Goal: Navigation & Orientation: Find specific page/section

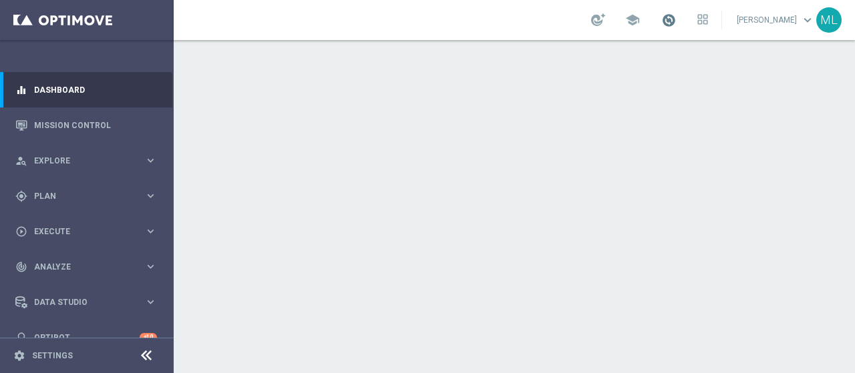
click at [661, 17] on span at bounding box center [668, 20] width 15 height 15
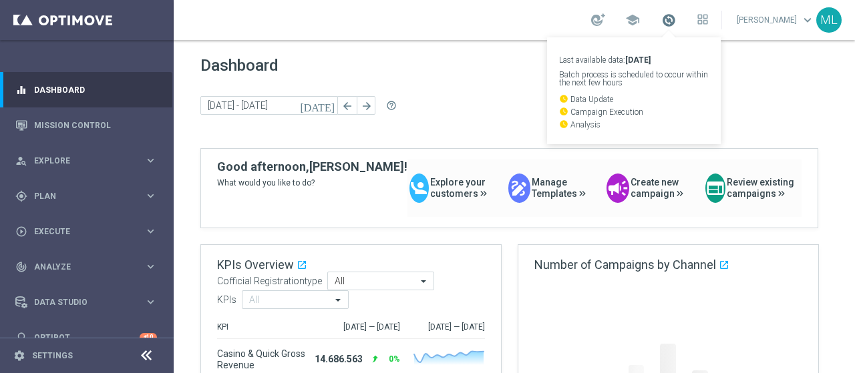
click at [661, 17] on span at bounding box center [668, 20] width 15 height 15
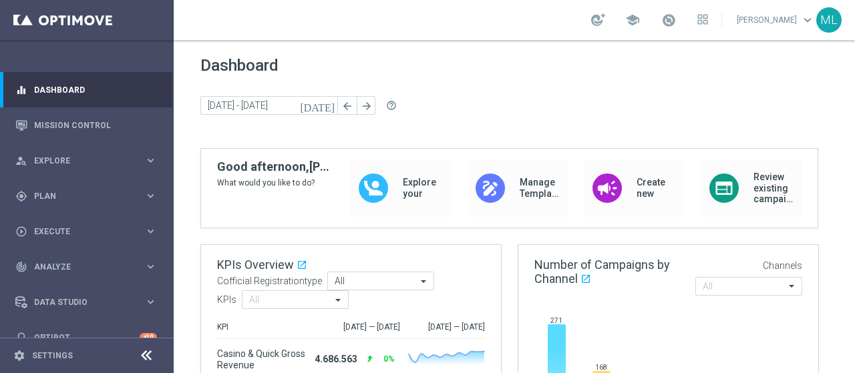
click at [660, 23] on link at bounding box center [668, 20] width 17 height 21
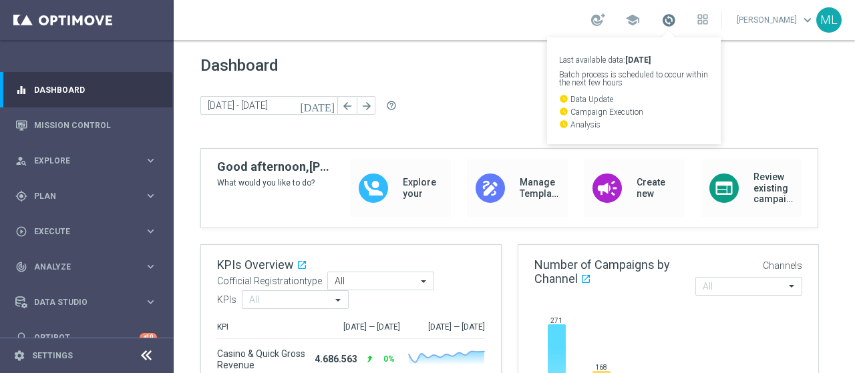
click at [661, 19] on span at bounding box center [668, 20] width 15 height 15
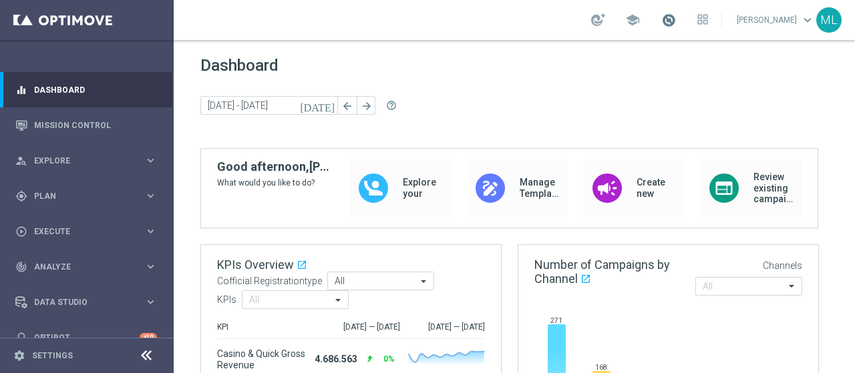
click at [661, 19] on span at bounding box center [668, 20] width 15 height 15
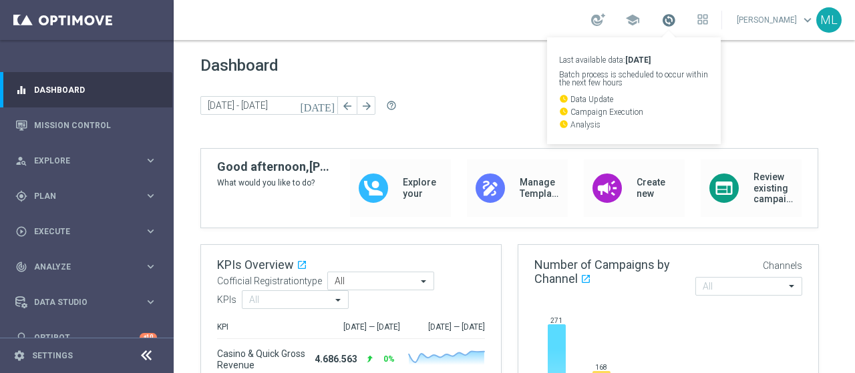
click at [661, 22] on span at bounding box center [668, 20] width 15 height 15
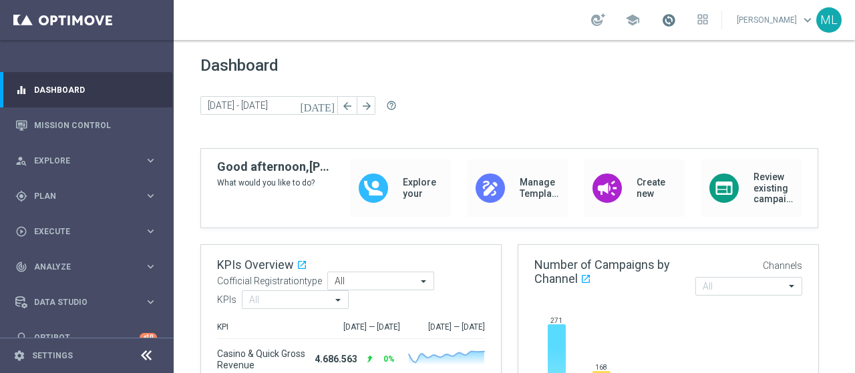
click at [661, 22] on span at bounding box center [668, 20] width 15 height 15
click at [661, 20] on span at bounding box center [668, 20] width 15 height 15
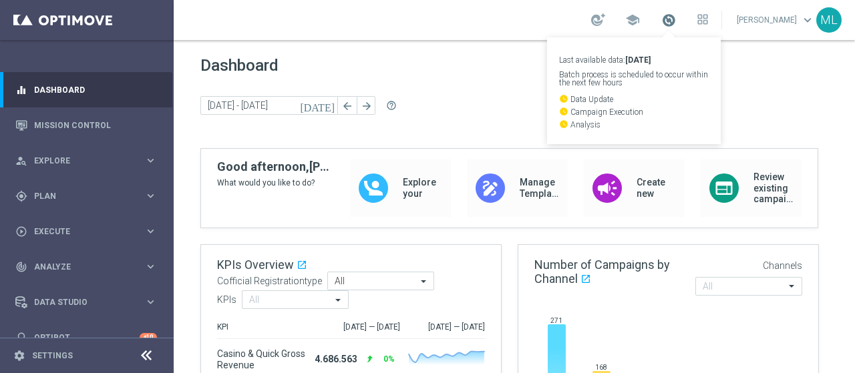
click at [661, 18] on span at bounding box center [668, 20] width 15 height 15
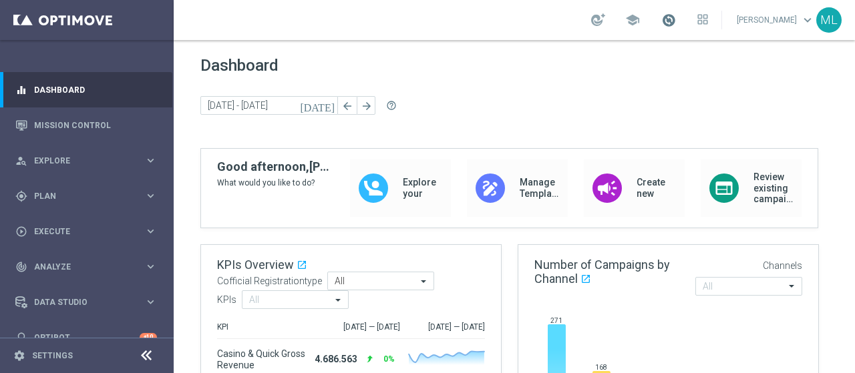
click at [661, 18] on span at bounding box center [668, 20] width 15 height 15
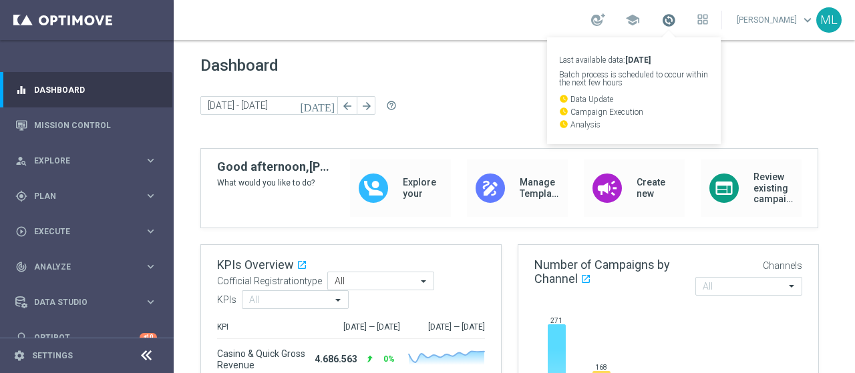
click at [661, 21] on span at bounding box center [668, 20] width 15 height 15
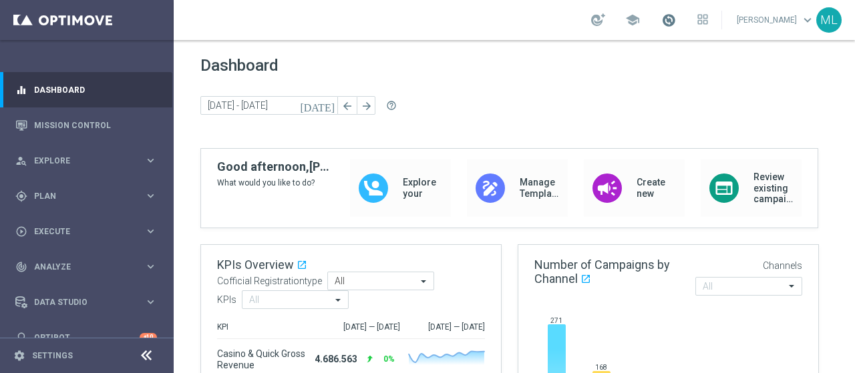
click at [661, 21] on span at bounding box center [668, 20] width 15 height 15
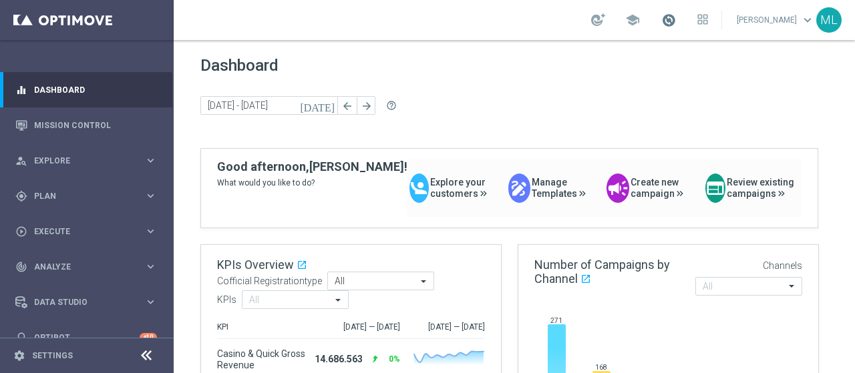
click at [661, 20] on span at bounding box center [668, 20] width 15 height 15
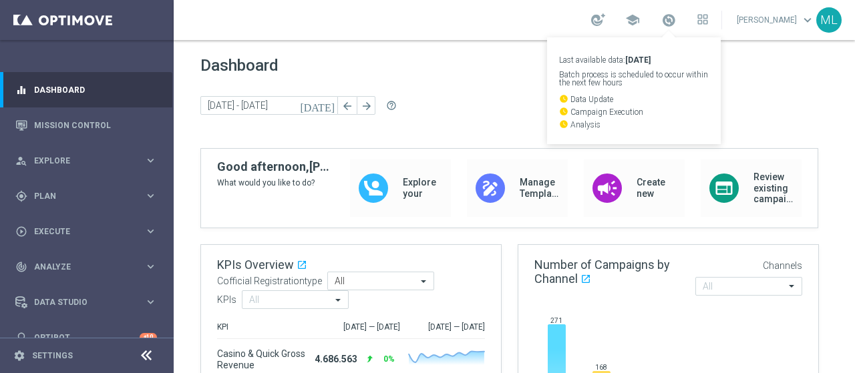
click at [478, 83] on div "Dashboard [DATE] [DATE] - [DATE] arrow_back arrow_forward help_outline" at bounding box center [514, 102] width 628 height 92
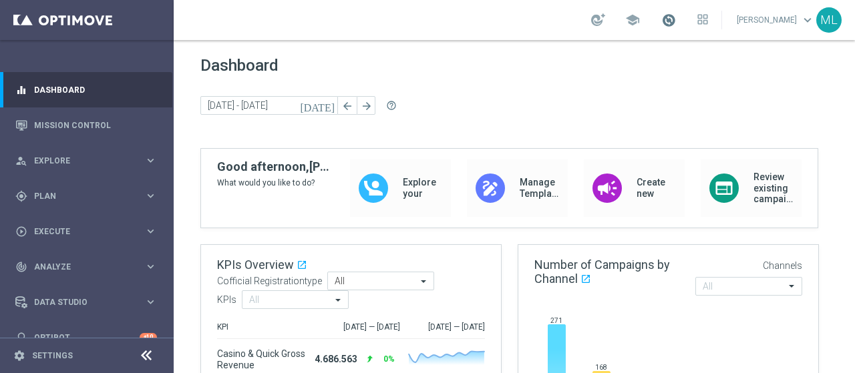
click at [661, 19] on span at bounding box center [668, 20] width 15 height 15
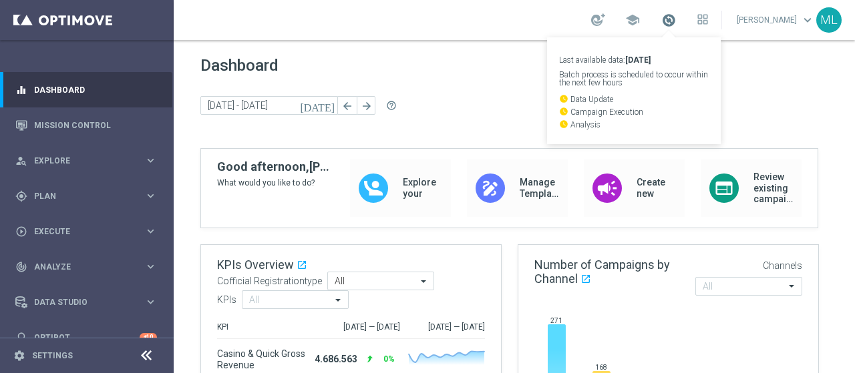
click at [661, 24] on span at bounding box center [668, 20] width 15 height 15
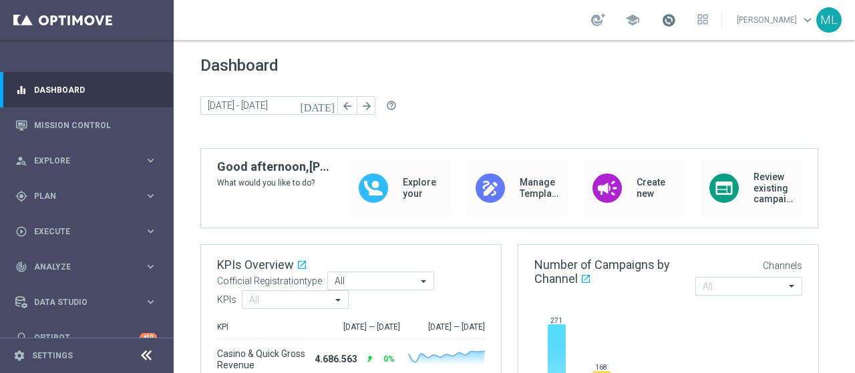
click at [661, 22] on span at bounding box center [668, 20] width 15 height 15
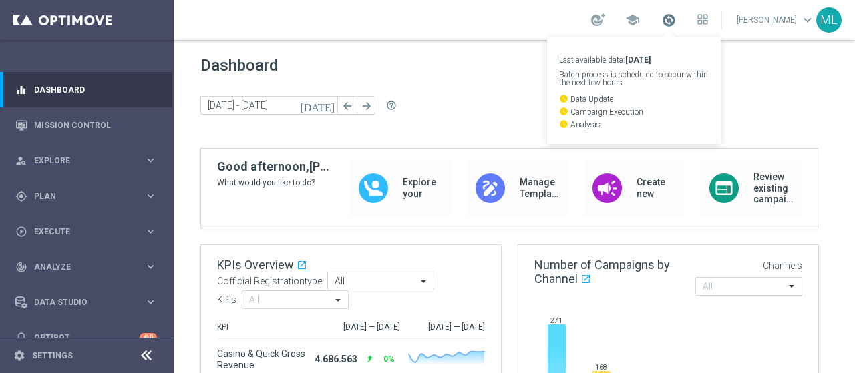
click at [661, 21] on span at bounding box center [668, 20] width 15 height 15
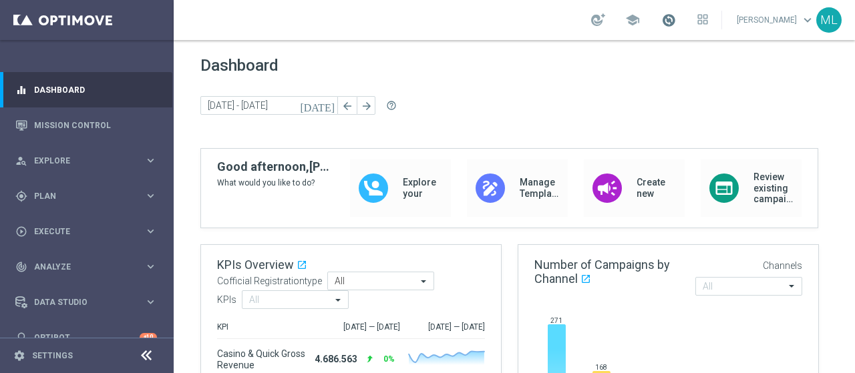
click at [661, 21] on span at bounding box center [668, 20] width 15 height 15
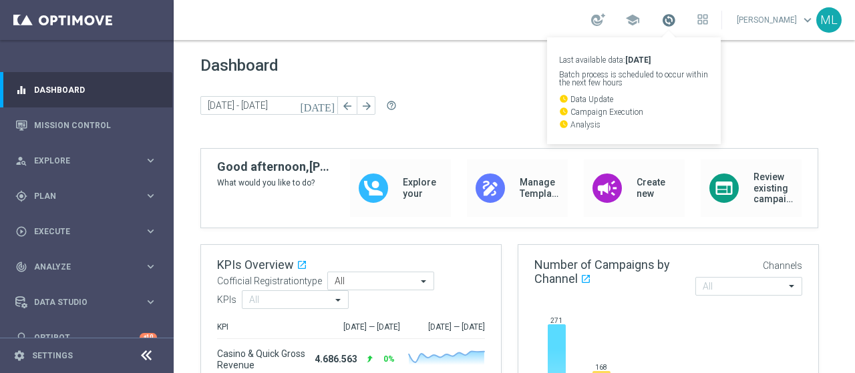
click at [661, 19] on span at bounding box center [668, 20] width 15 height 15
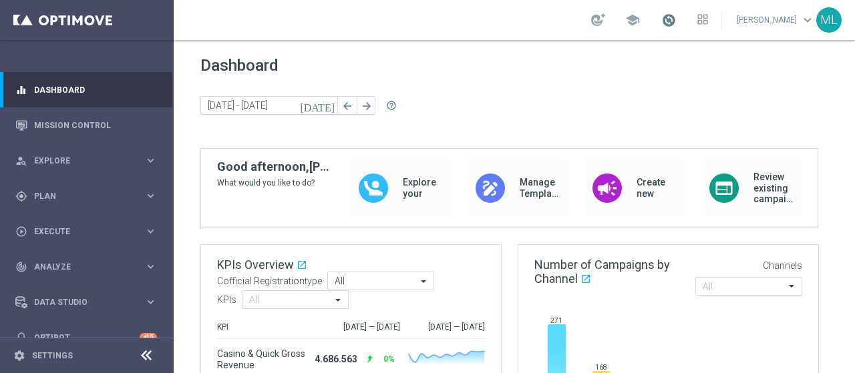
click at [661, 19] on span at bounding box center [668, 20] width 15 height 15
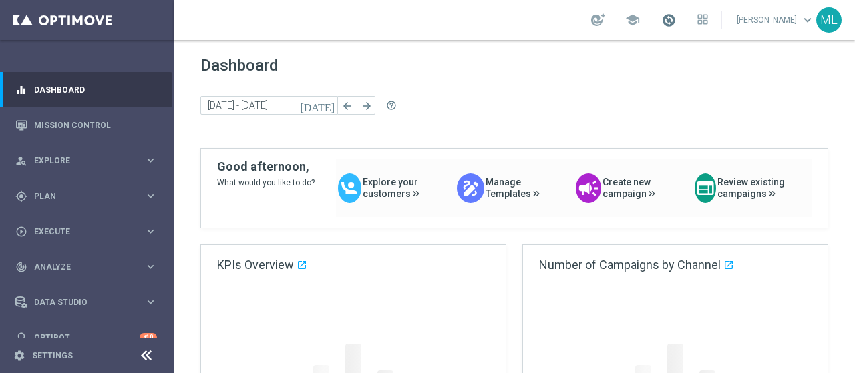
click at [661, 14] on span at bounding box center [668, 20] width 15 height 15
